Goal: Task Accomplishment & Management: Use online tool/utility

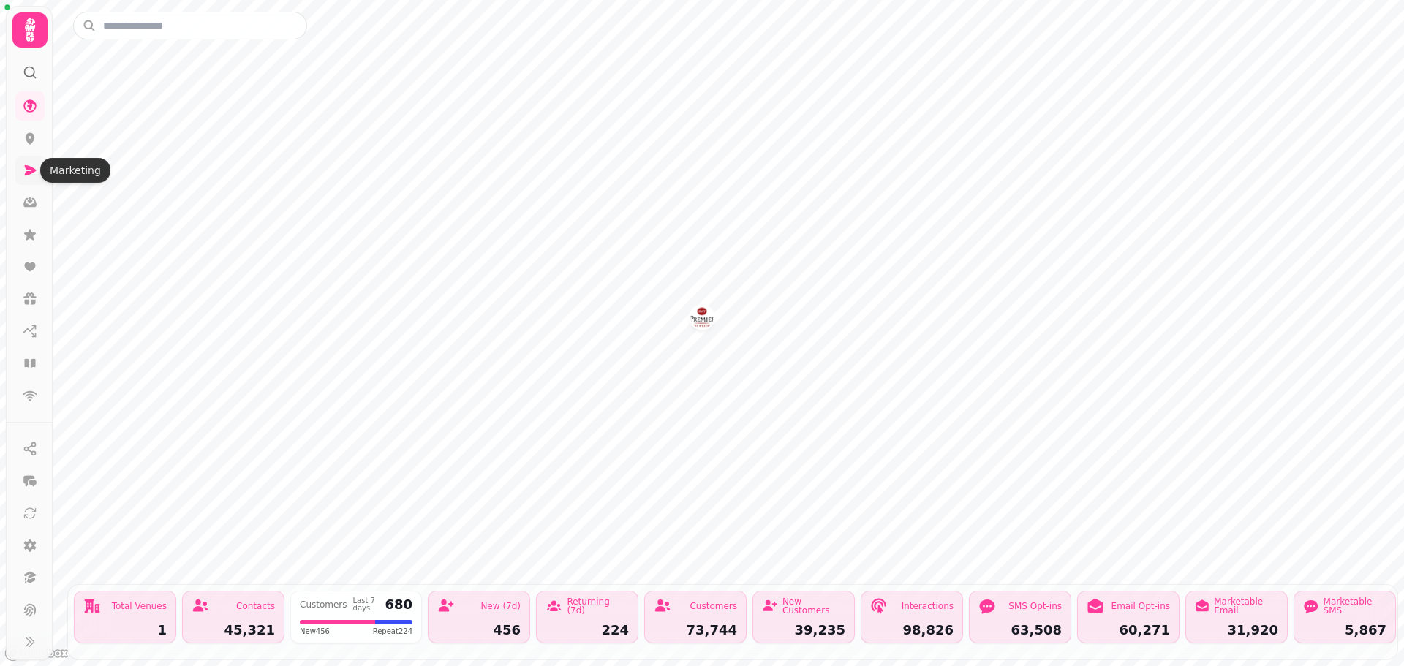
click at [31, 171] on icon at bounding box center [31, 170] width 12 height 10
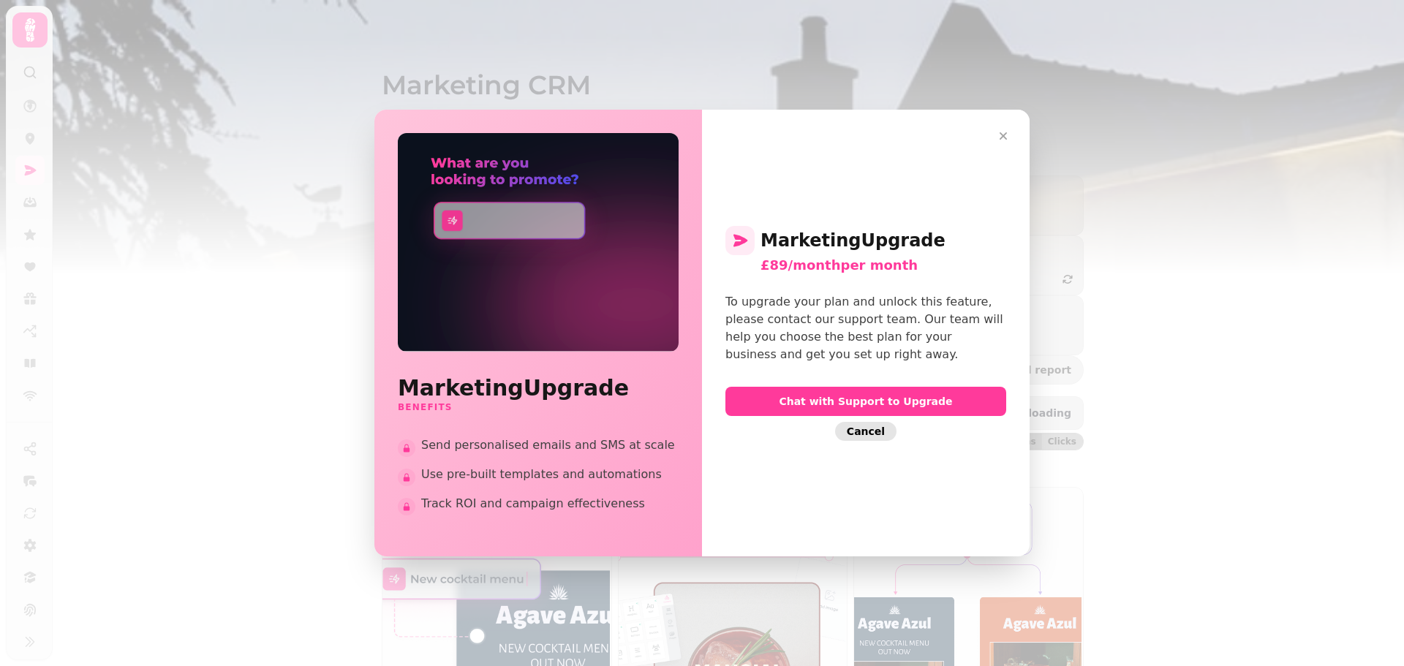
click at [874, 431] on span "Cancel" at bounding box center [866, 431] width 38 height 10
